Goal: Information Seeking & Learning: Learn about a topic

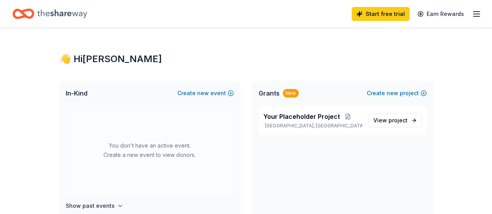
click at [472, 12] on icon "button" at bounding box center [476, 13] width 9 height 9
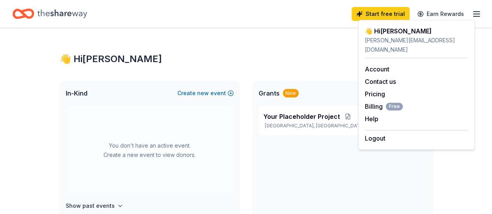
click at [307, 60] on div "👋 Hi Jennifer" at bounding box center [247, 59] width 374 height 12
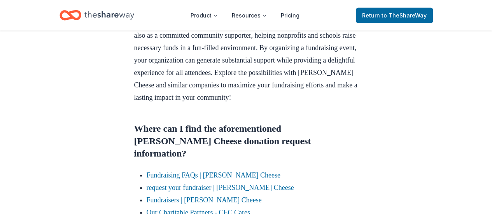
scroll to position [1012, 0]
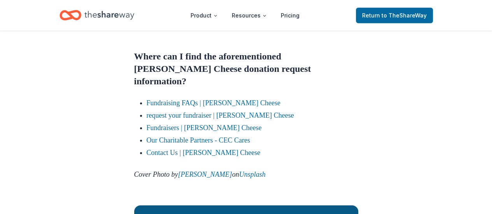
click at [213, 112] on link "request your fundraiser | [PERSON_NAME] Cheese" at bounding box center [220, 116] width 147 height 8
click at [189, 99] on link "Fundraising FAQs | [PERSON_NAME] Cheese" at bounding box center [214, 103] width 134 height 8
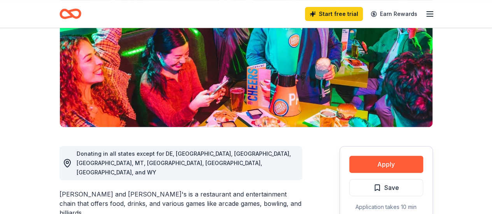
scroll to position [156, 0]
